Goal: Information Seeking & Learning: Learn about a topic

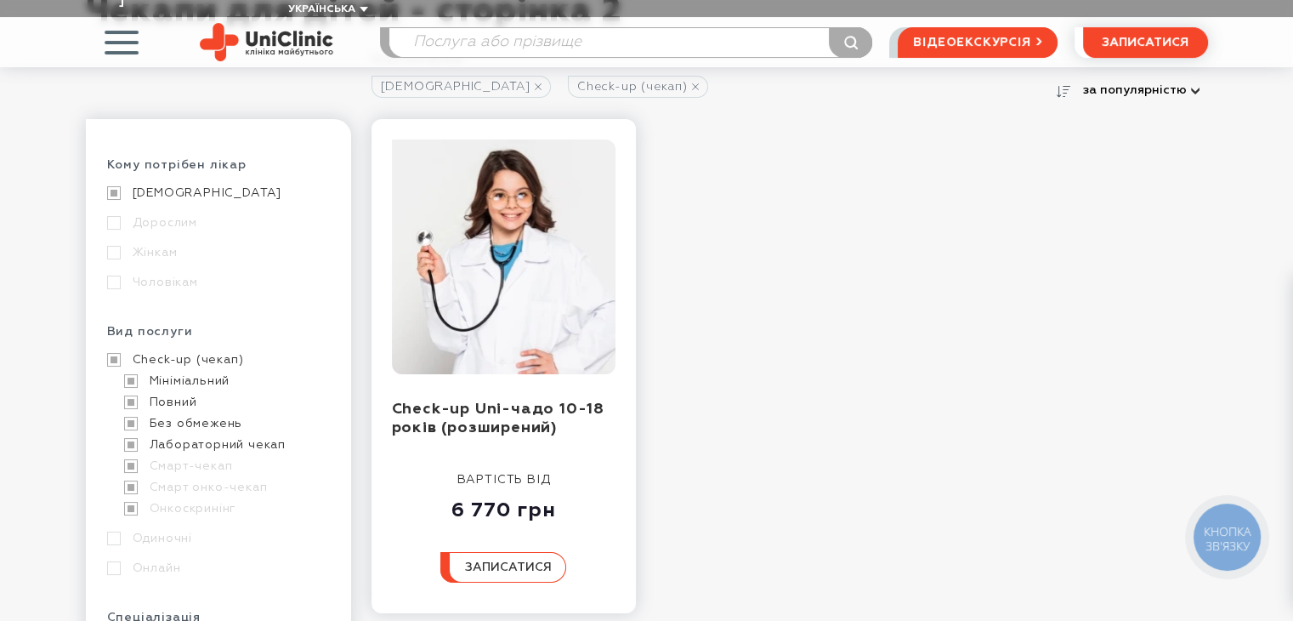
scroll to position [255, 0]
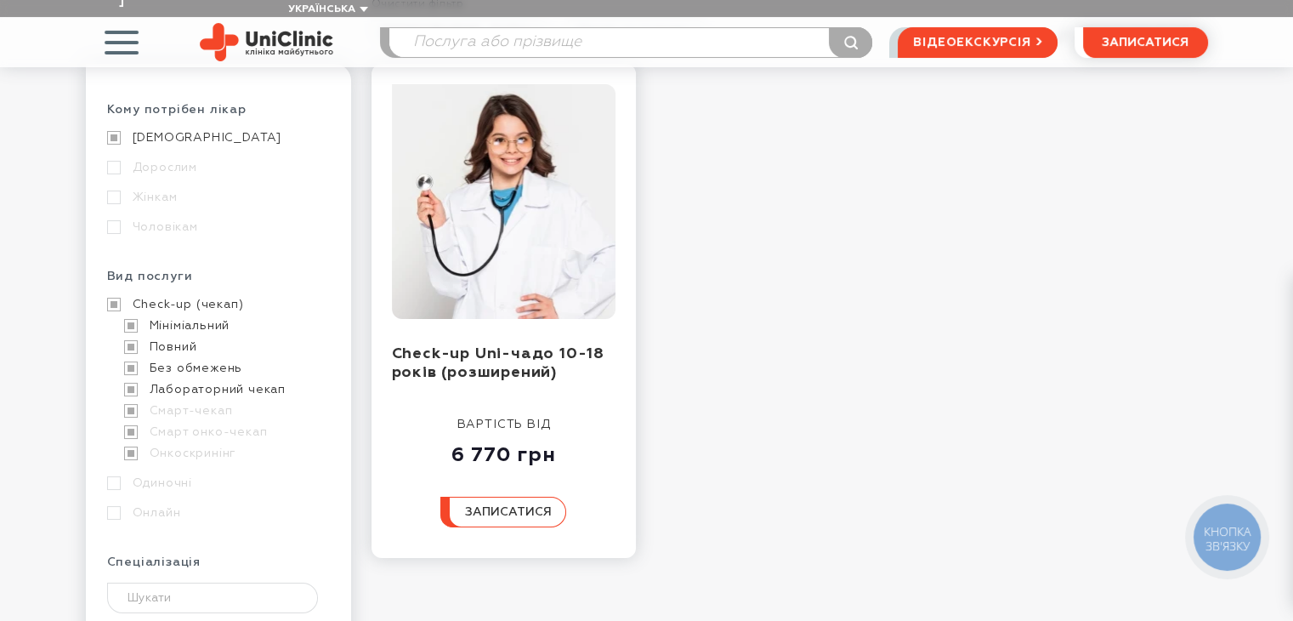
click at [109, 130] on link "[DEMOGRAPHIC_DATA]" at bounding box center [216, 137] width 219 height 15
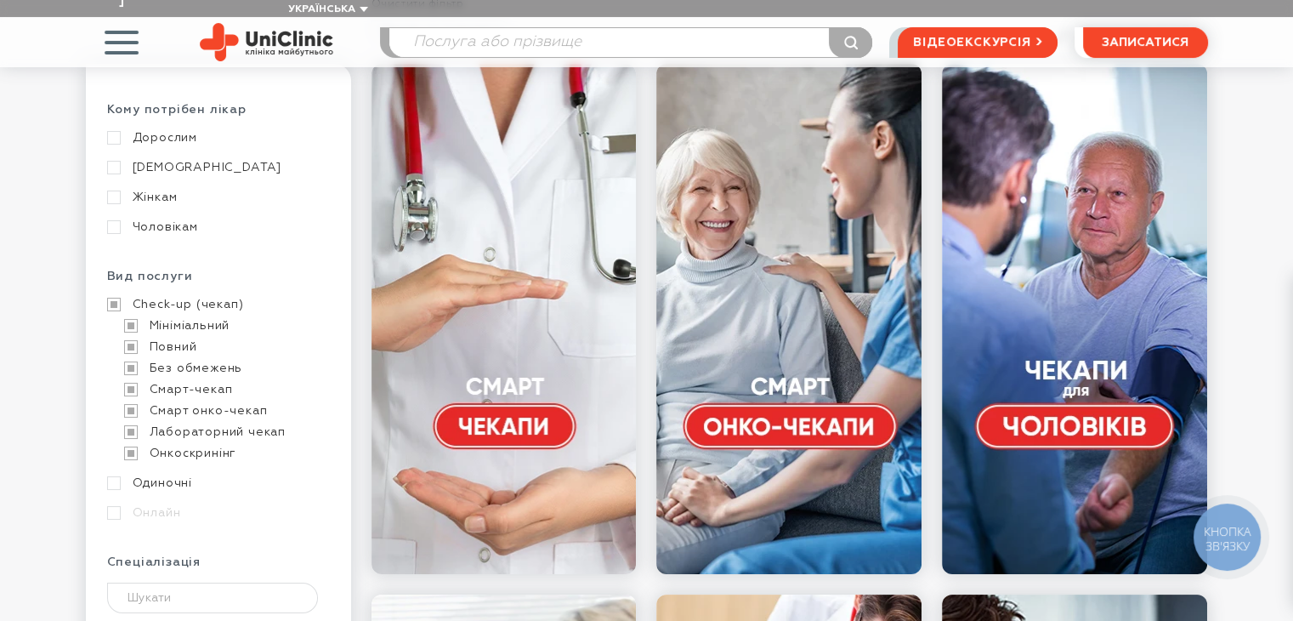
click at [116, 160] on link "[DEMOGRAPHIC_DATA]" at bounding box center [216, 167] width 219 height 15
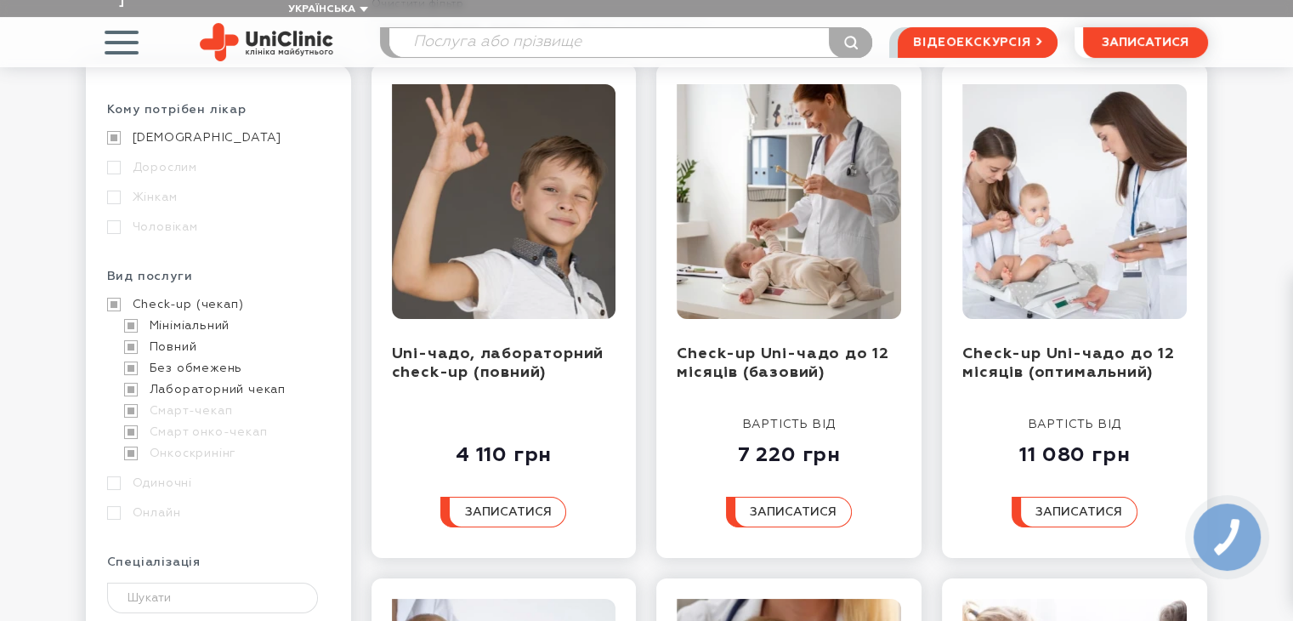
drag, startPoint x: 247, startPoint y: 438, endPoint x: 145, endPoint y: 293, distance: 176.9
click at [145, 297] on div "Check-up (чекап) Мініміальний Повний Без обмежень Лабораторний чекап Смарт-чека…" at bounding box center [216, 379] width 219 height 164
copy div "Мініміальний Повний Без обмежень Лабораторний чекап Смарт-чекап Смарт онко-чека…"
click at [111, 130] on link "[DEMOGRAPHIC_DATA]" at bounding box center [216, 137] width 219 height 15
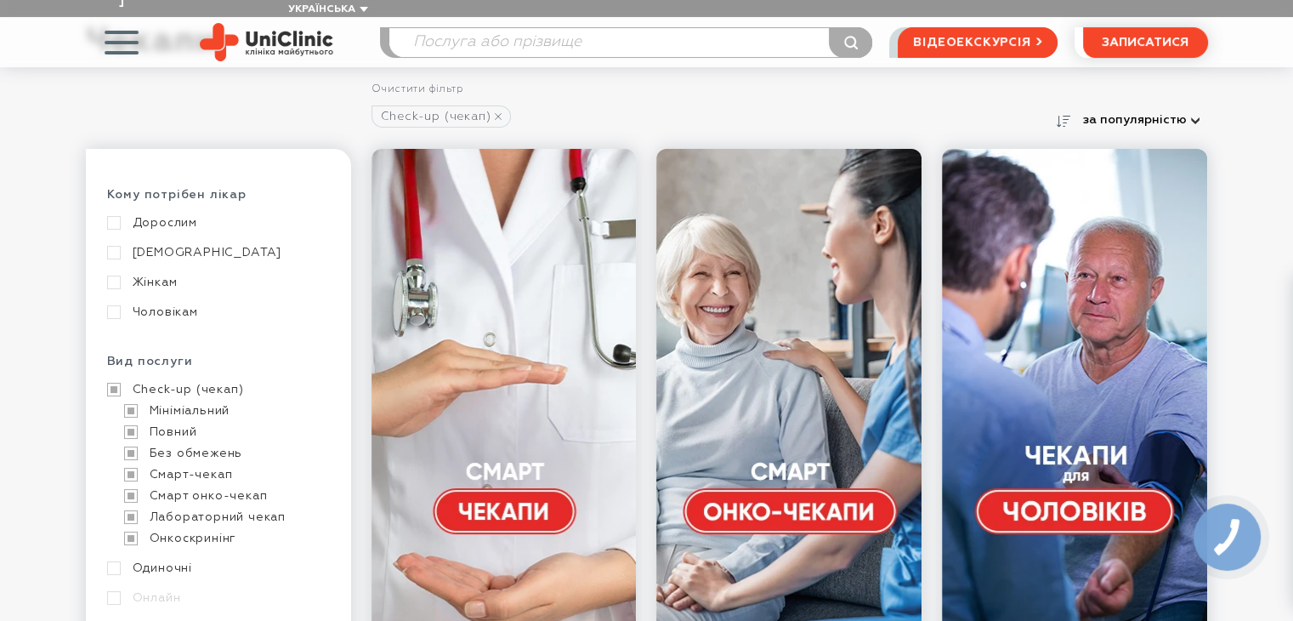
scroll to position [85, 0]
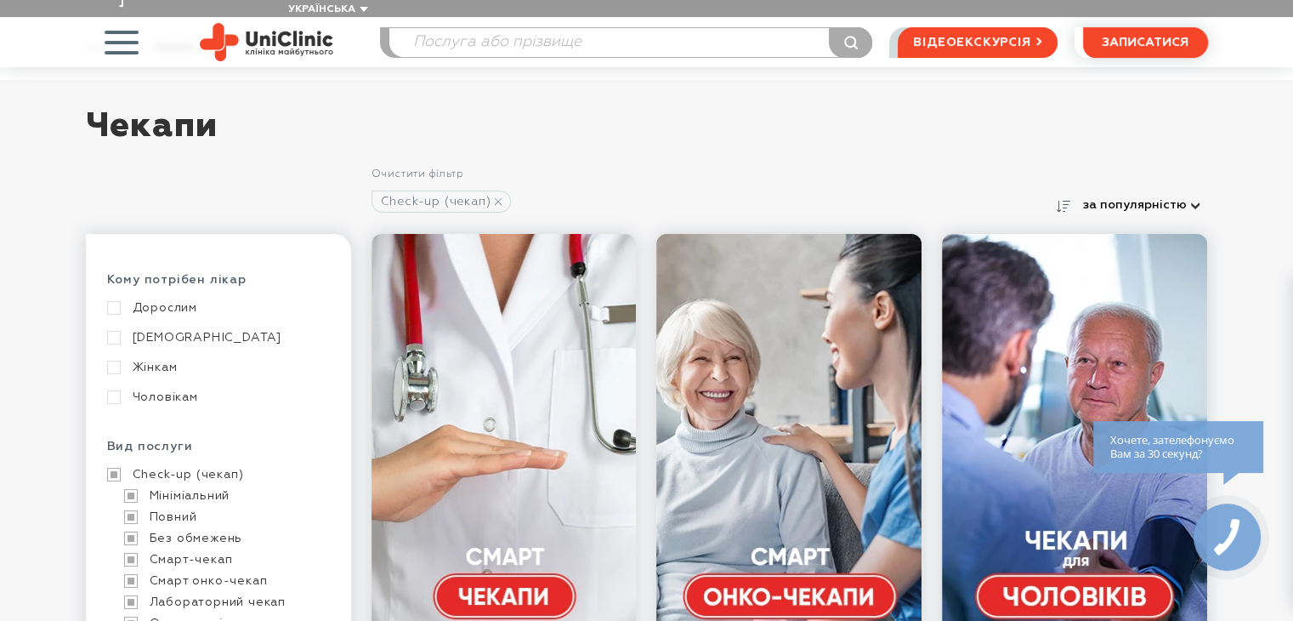
click at [116, 467] on link "Check-up (чекап)" at bounding box center [216, 474] width 219 height 15
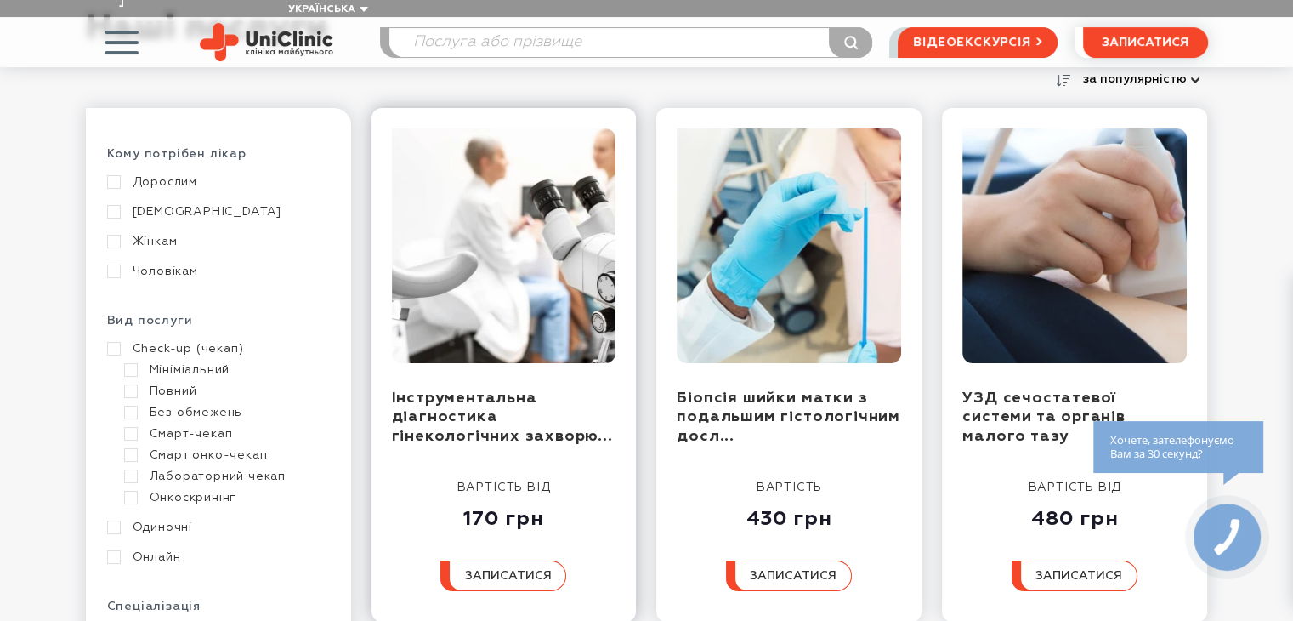
scroll to position [255, 0]
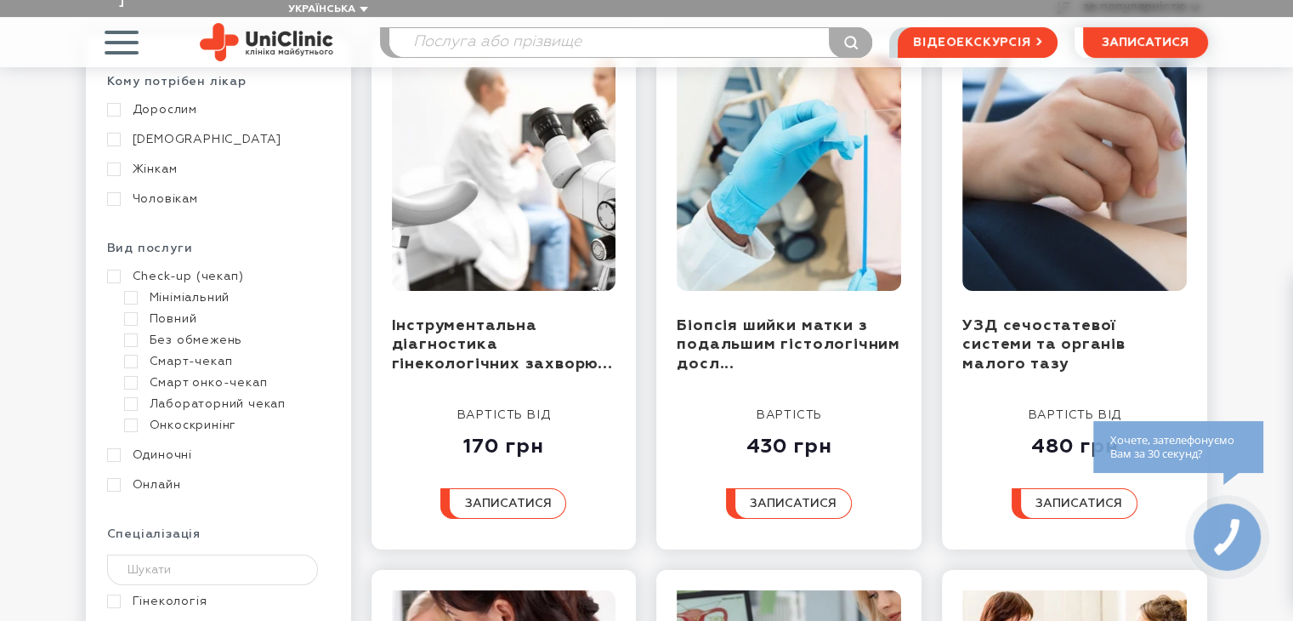
click at [119, 269] on link "Check-up (чекап)" at bounding box center [216, 276] width 219 height 15
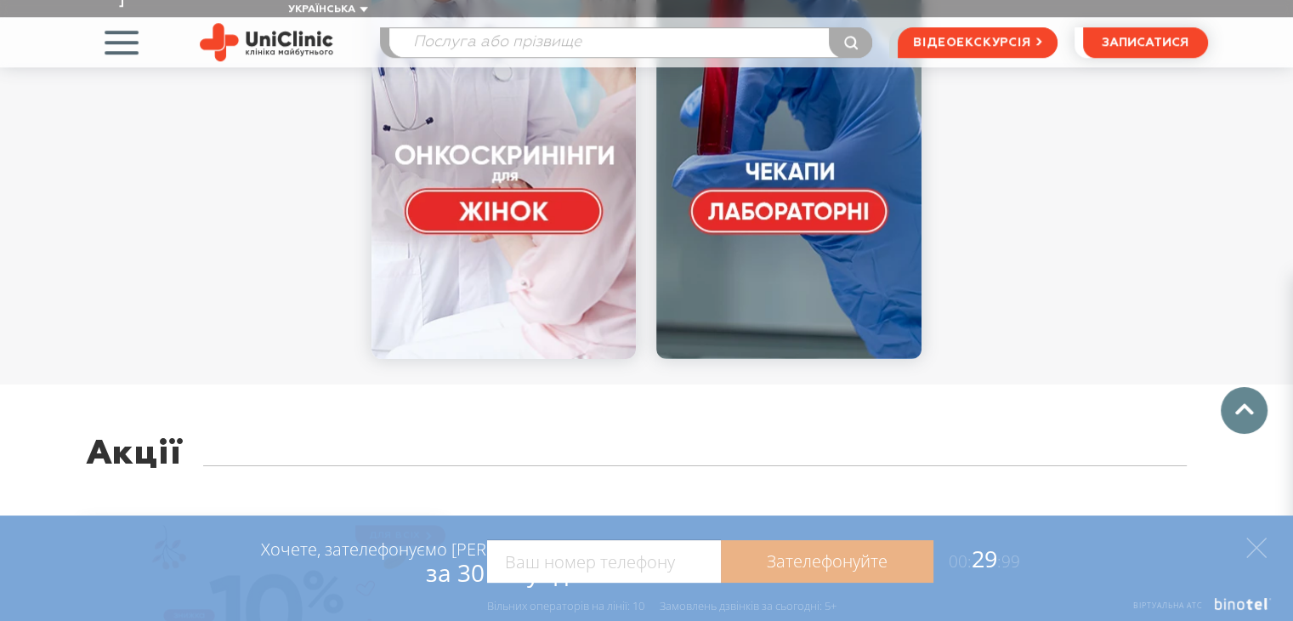
scroll to position [1020, 0]
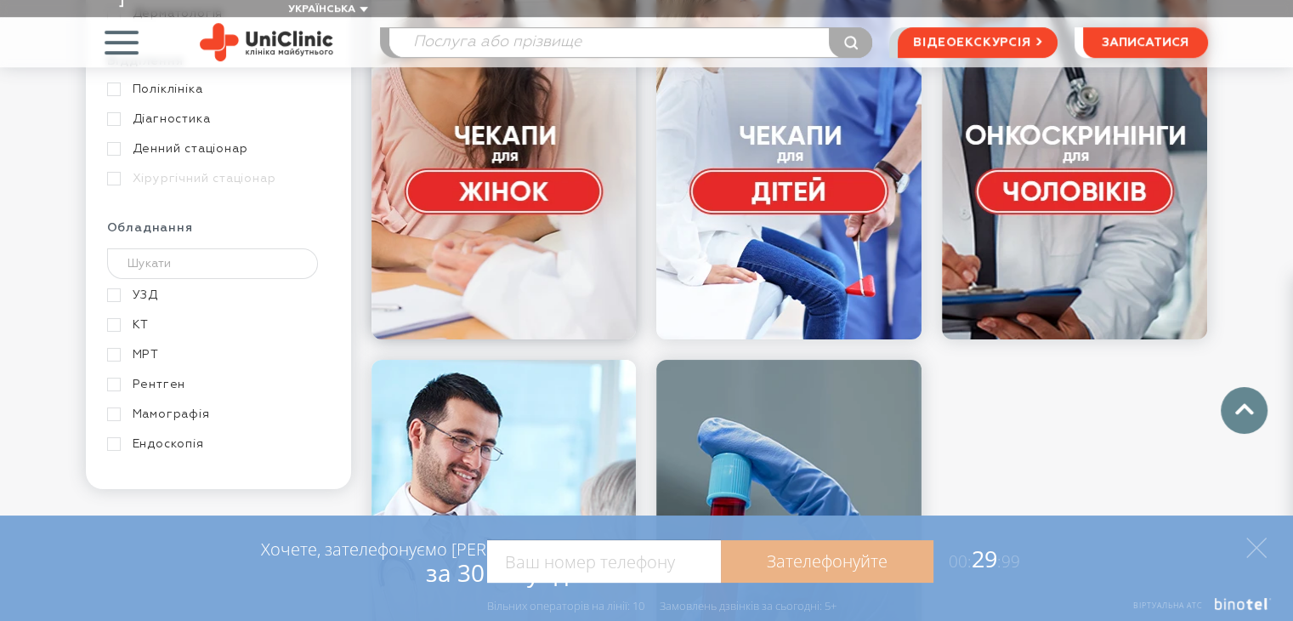
click at [514, 224] on link at bounding box center [504, 84] width 265 height 510
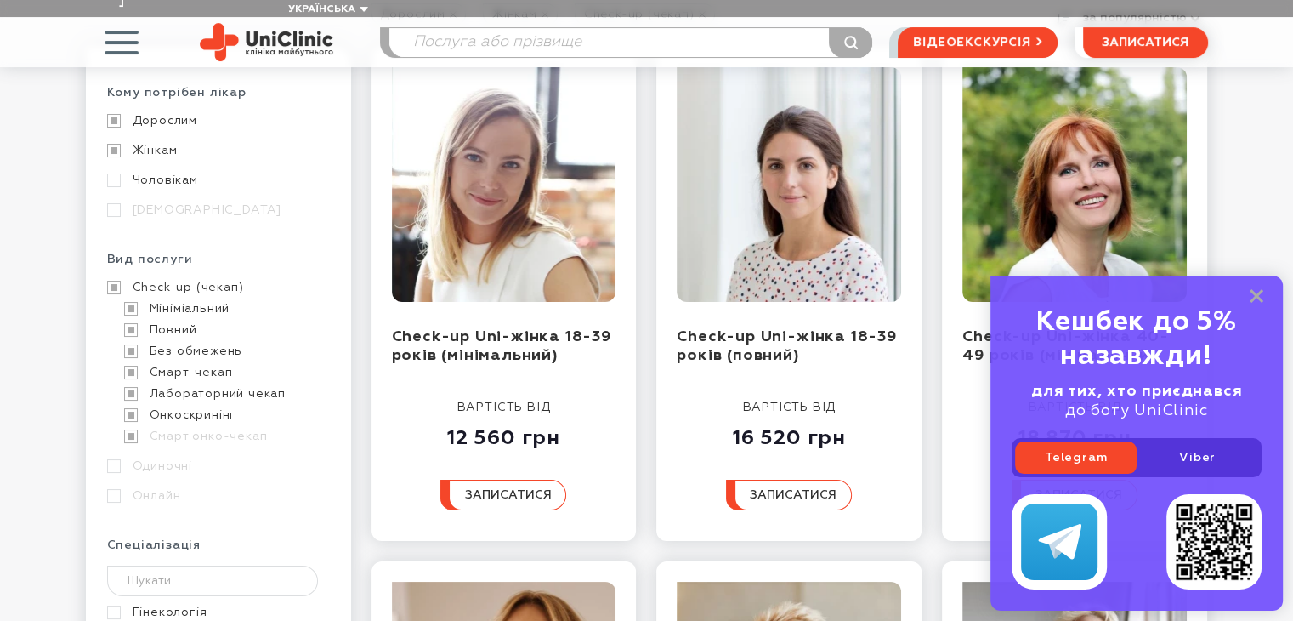
scroll to position [425, 0]
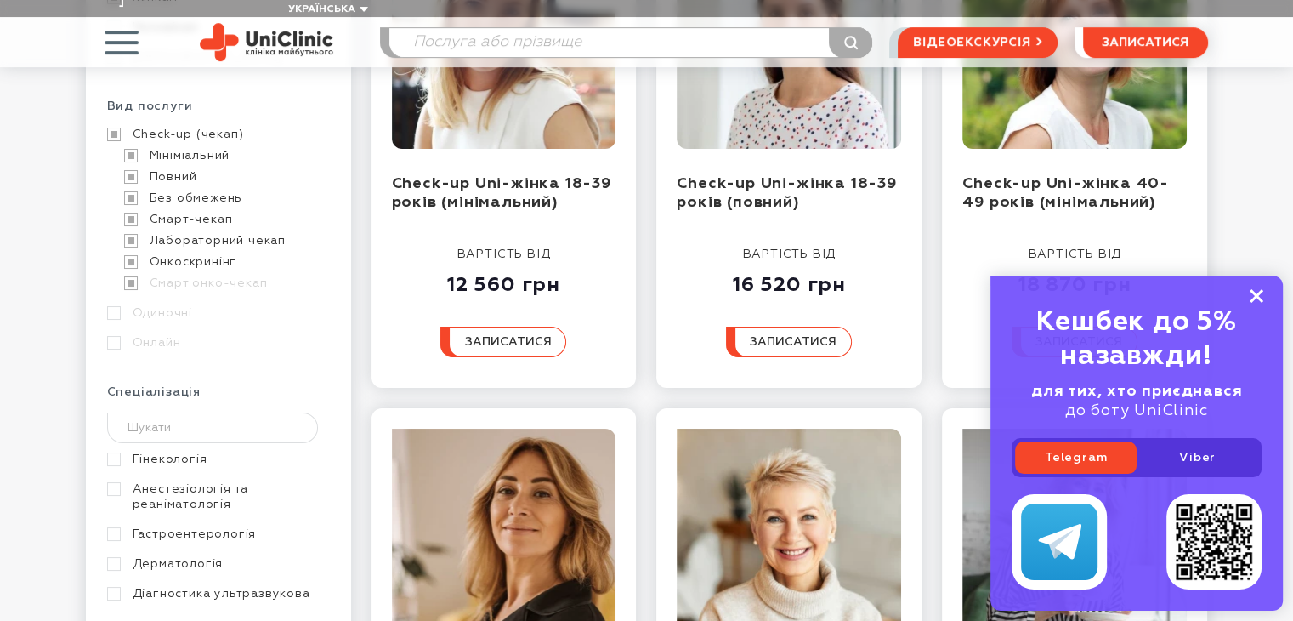
click at [1258, 293] on rect at bounding box center [1257, 296] width 14 height 14
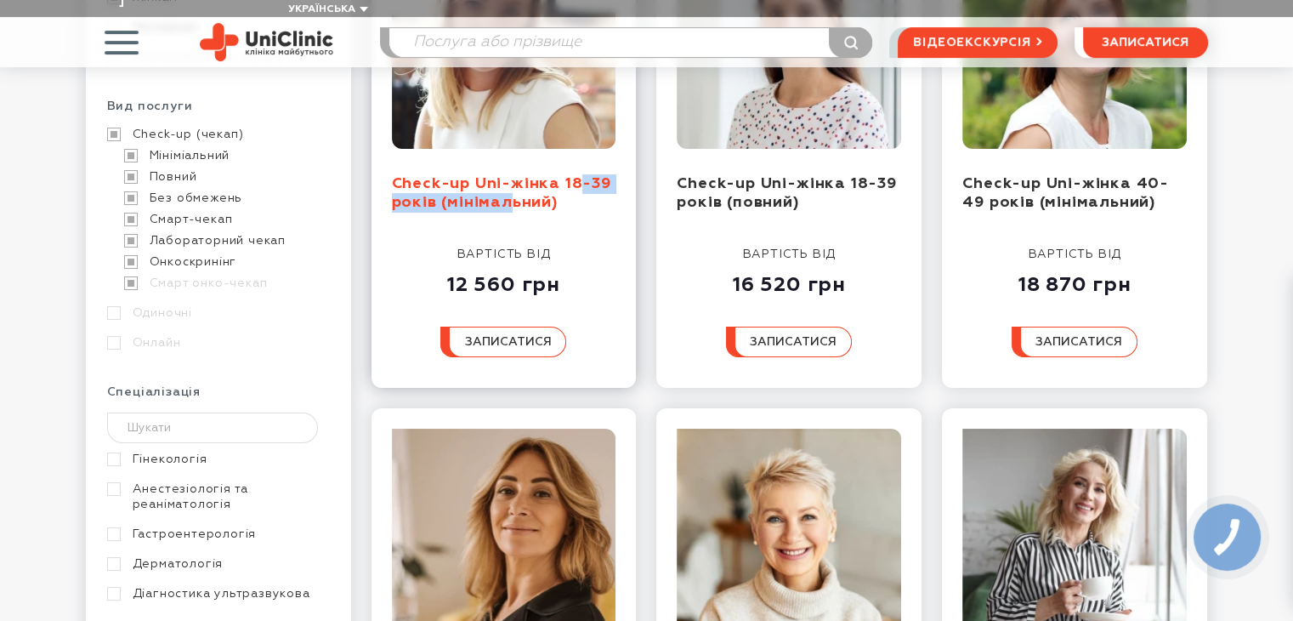
drag, startPoint x: 385, startPoint y: 164, endPoint x: 554, endPoint y: 163, distance: 169.2
click at [554, 163] on div "Check-up Uni-жінка 18-39 років (мінімальний) вартість від 12 560 грн записатися" at bounding box center [504, 141] width 265 height 494
copy link "Check-up Uni-жінка"
